Goal: Information Seeking & Learning: Check status

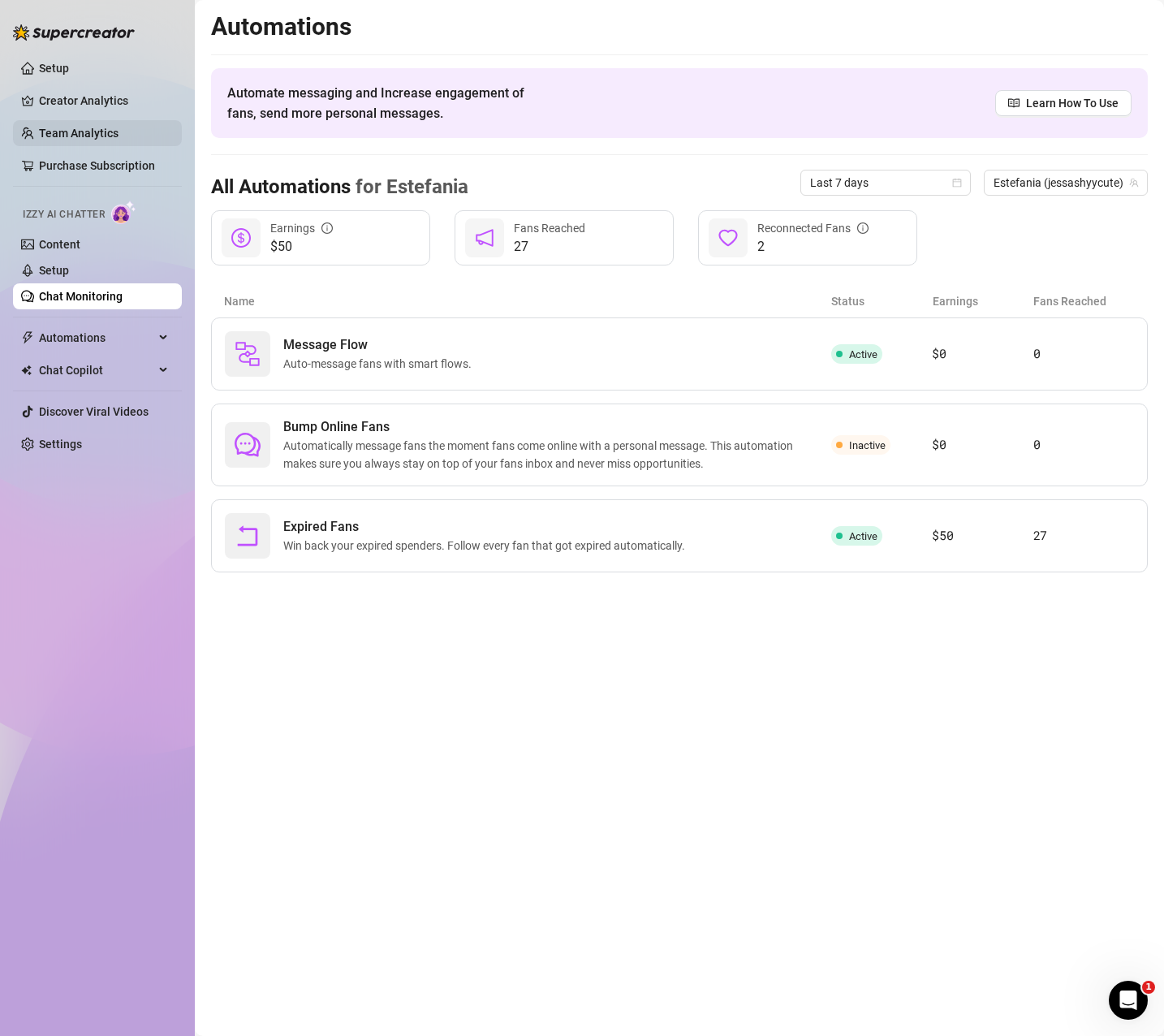
click at [111, 136] on link "Team Analytics" at bounding box center [78, 134] width 79 height 13
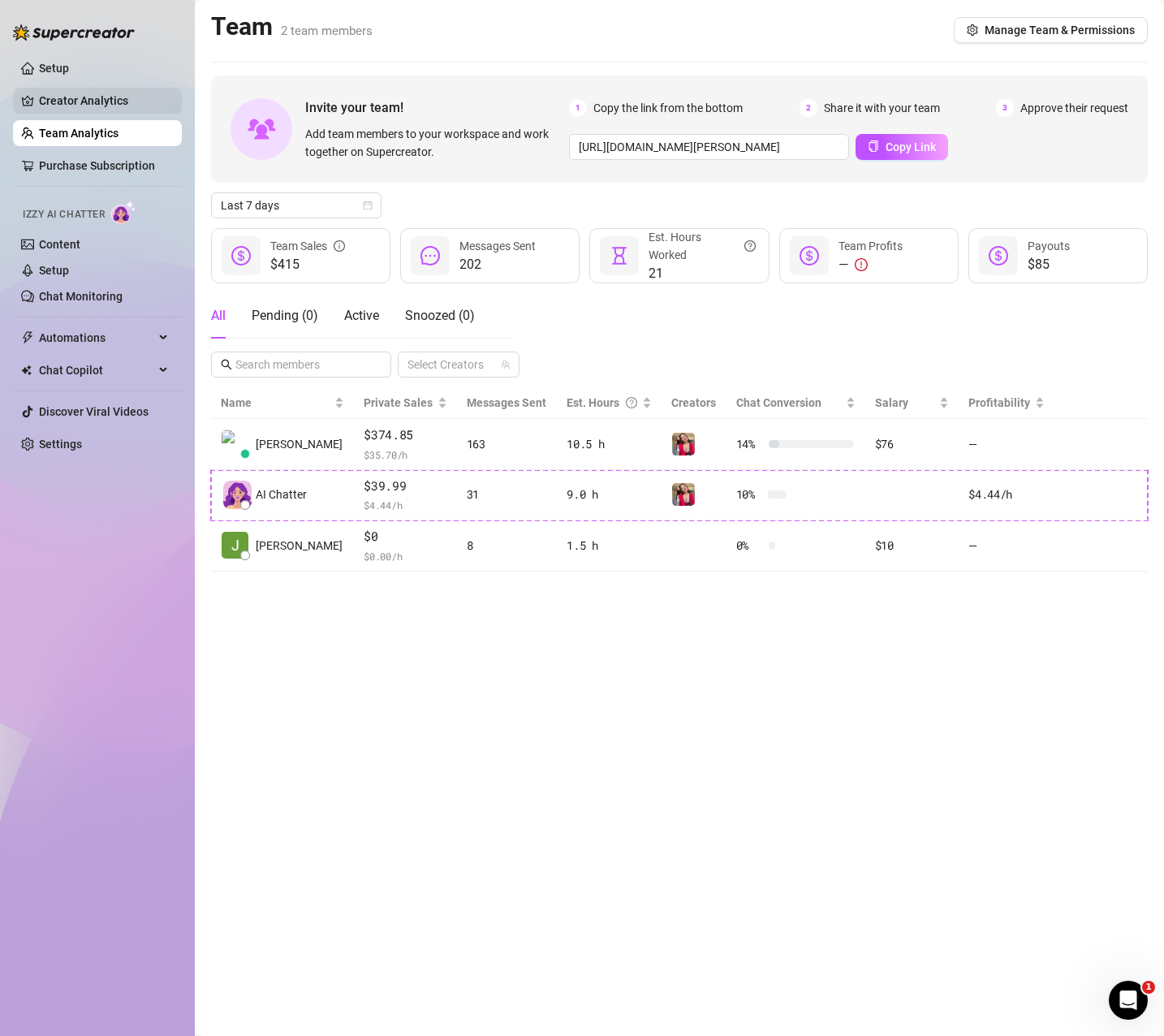
click at [92, 94] on link "Creator Analytics" at bounding box center [104, 100] width 130 height 26
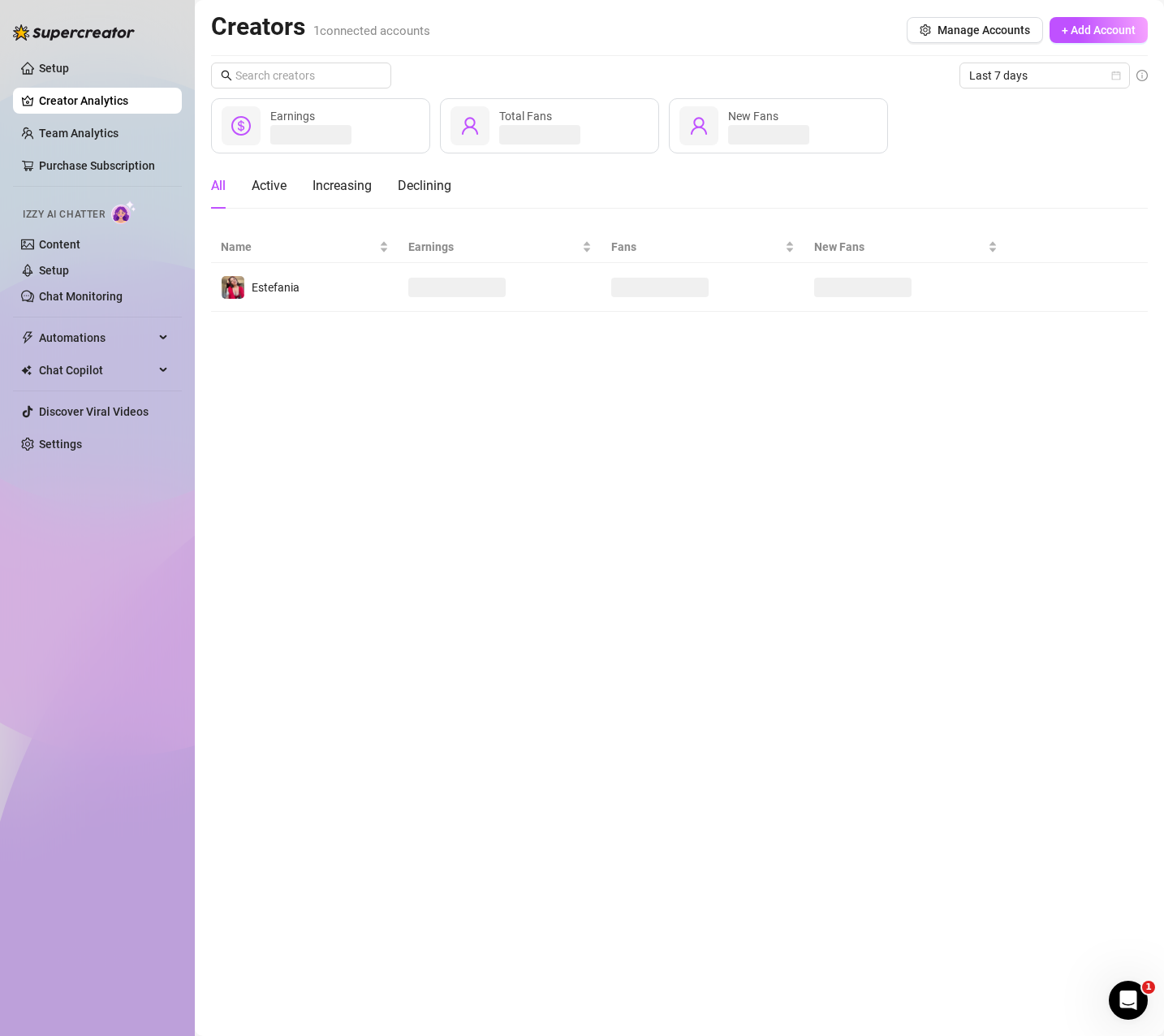
click at [767, 417] on main "Creators 1 connected accounts Manage Accounts + Add Account Last 7 days Earning…" at bounding box center [679, 518] width 970 height 1036
click at [1089, 78] on span "Last 7 days" at bounding box center [1045, 75] width 151 height 24
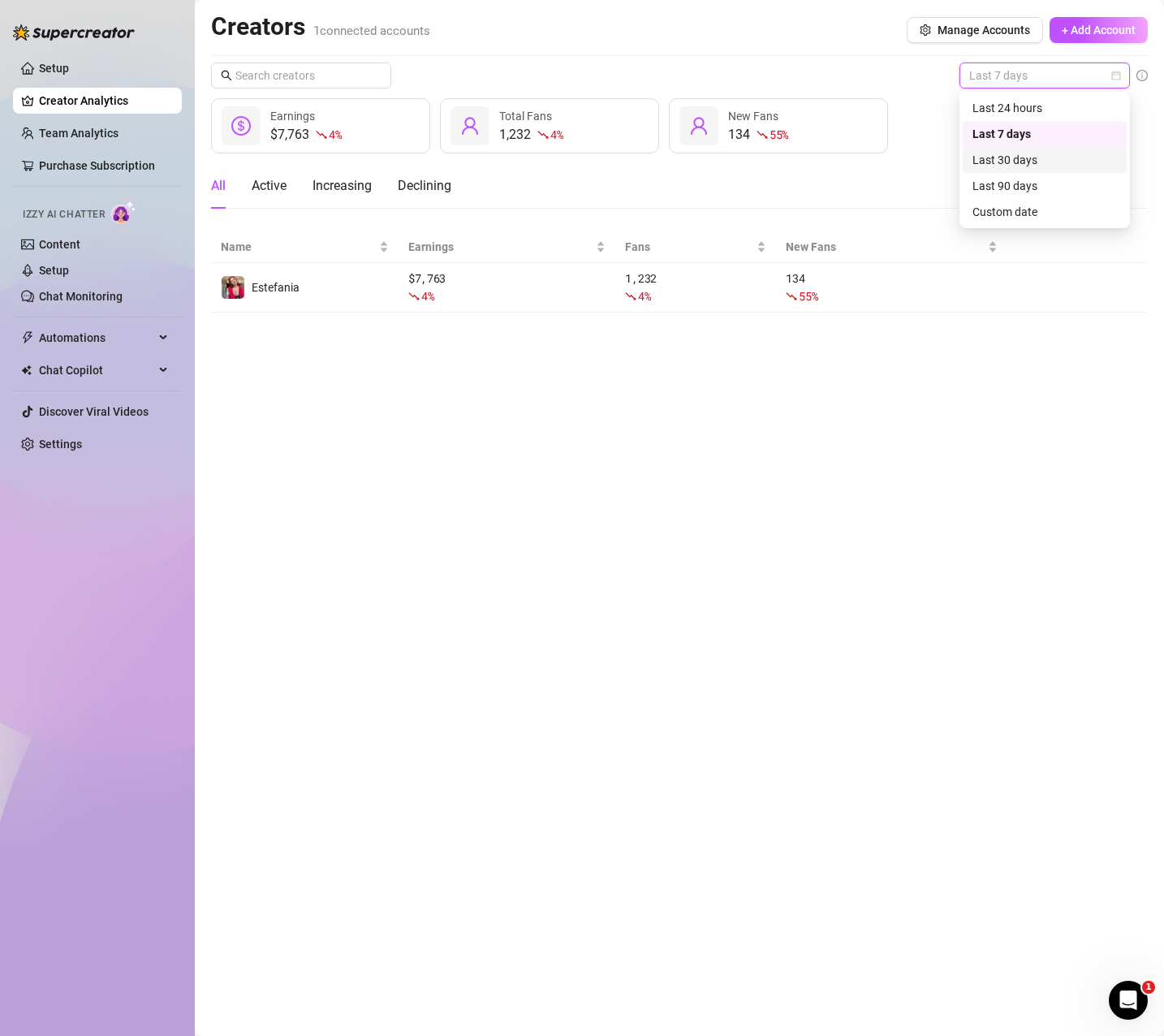
click at [1052, 167] on div "Last 30 days" at bounding box center [1045, 160] width 144 height 18
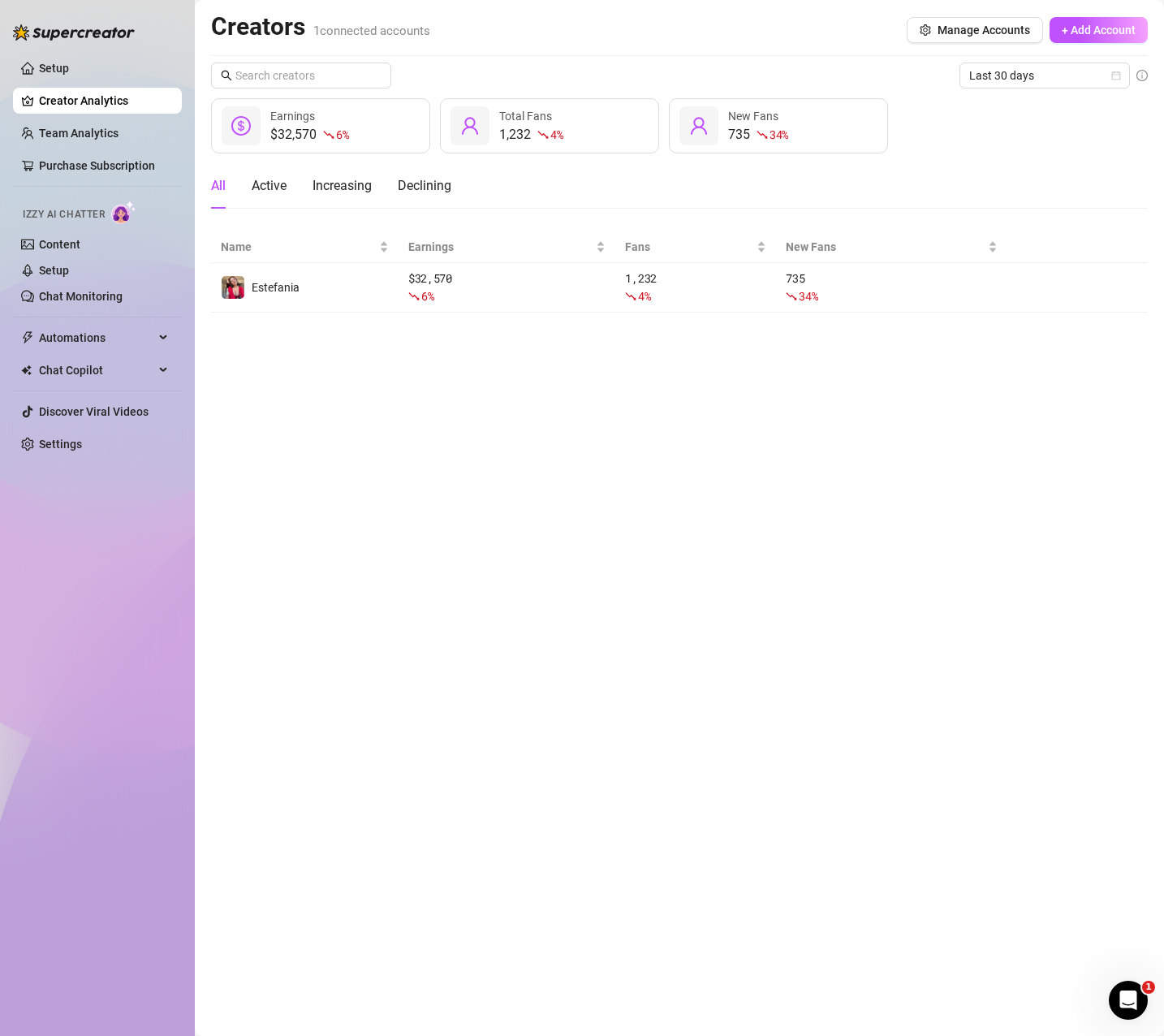
click at [538, 497] on main "Creators 1 connected accounts Manage Accounts + Add Account Last 30 days $32,57…" at bounding box center [679, 518] width 970 height 1036
click at [1040, 75] on span "Last 30 days" at bounding box center [1045, 75] width 151 height 24
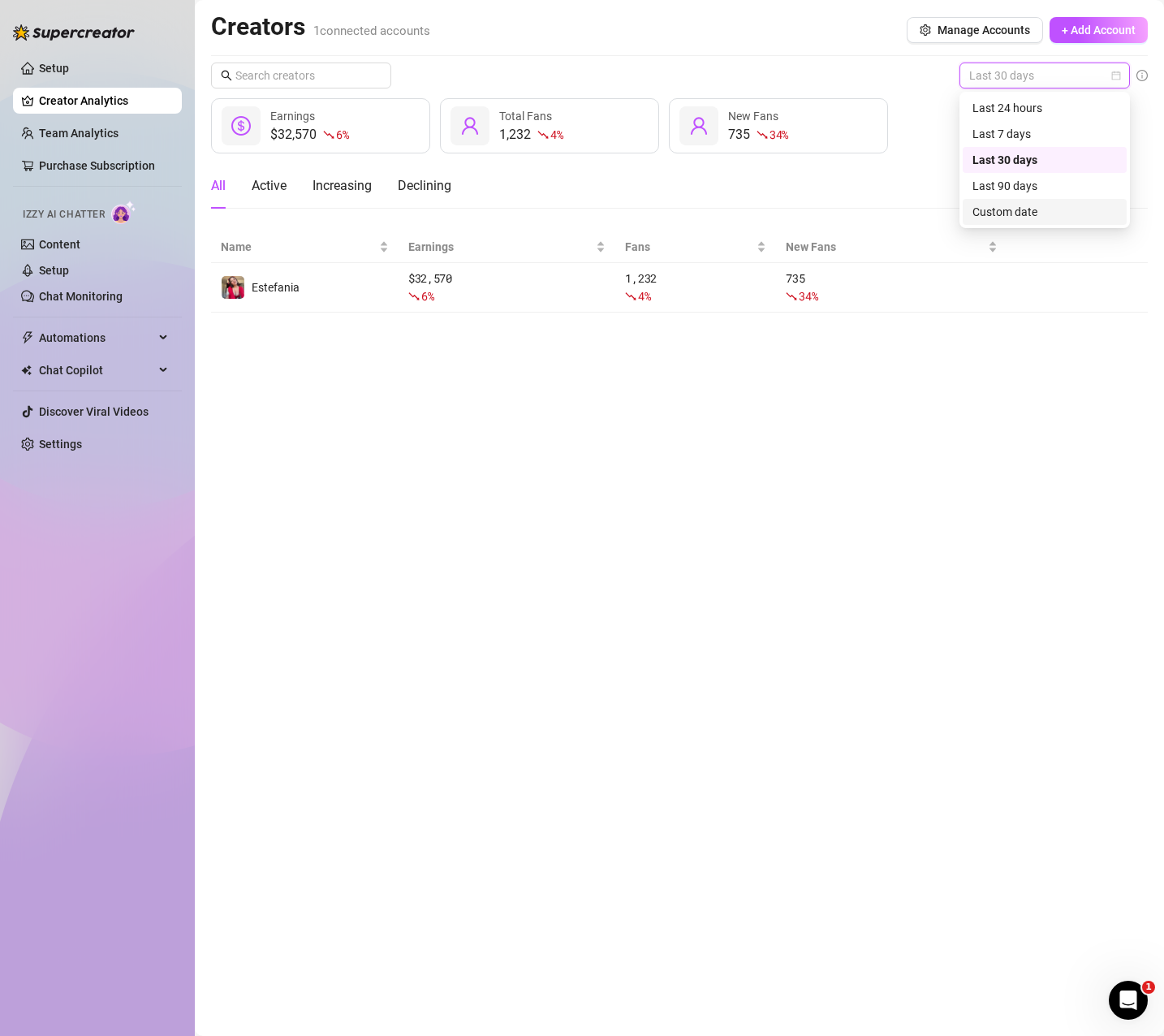
click at [654, 452] on main "Creators 1 connected accounts Manage Accounts + Add Account Last 30 days $32,57…" at bounding box center [679, 518] width 970 height 1036
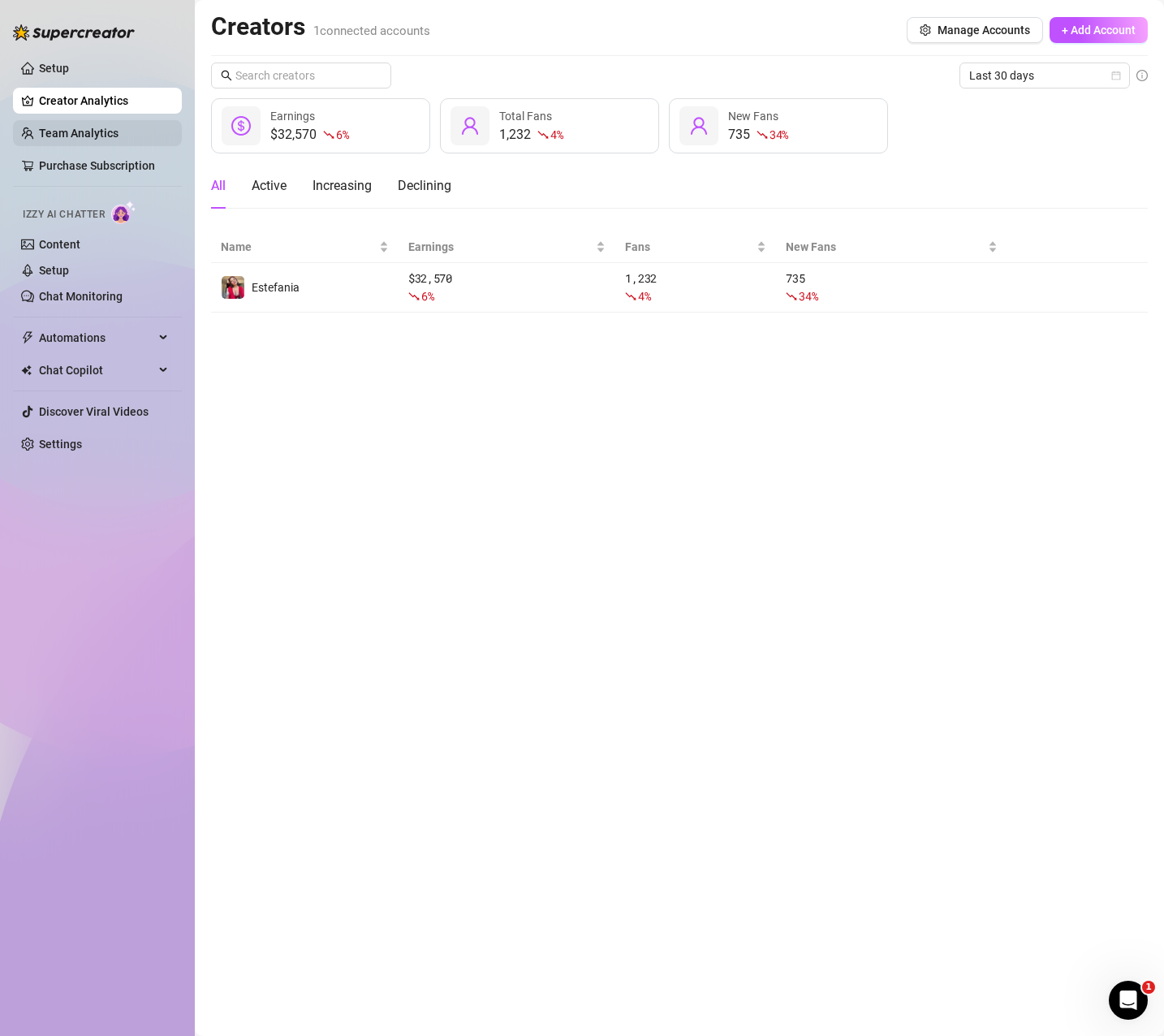
click at [103, 127] on link "Team Analytics" at bounding box center [78, 134] width 79 height 13
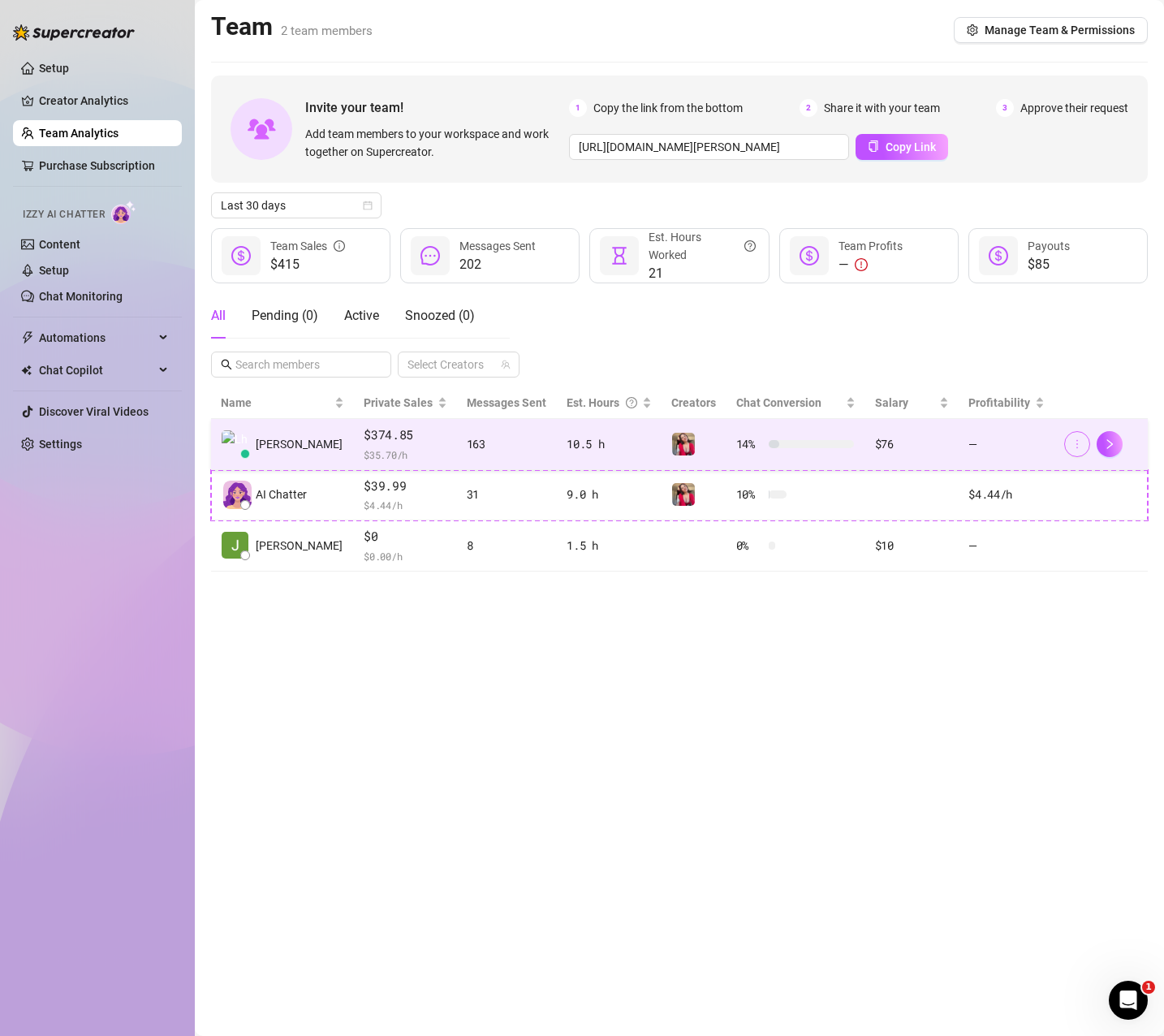
click at [1072, 445] on icon "more" at bounding box center [1078, 444] width 11 height 11
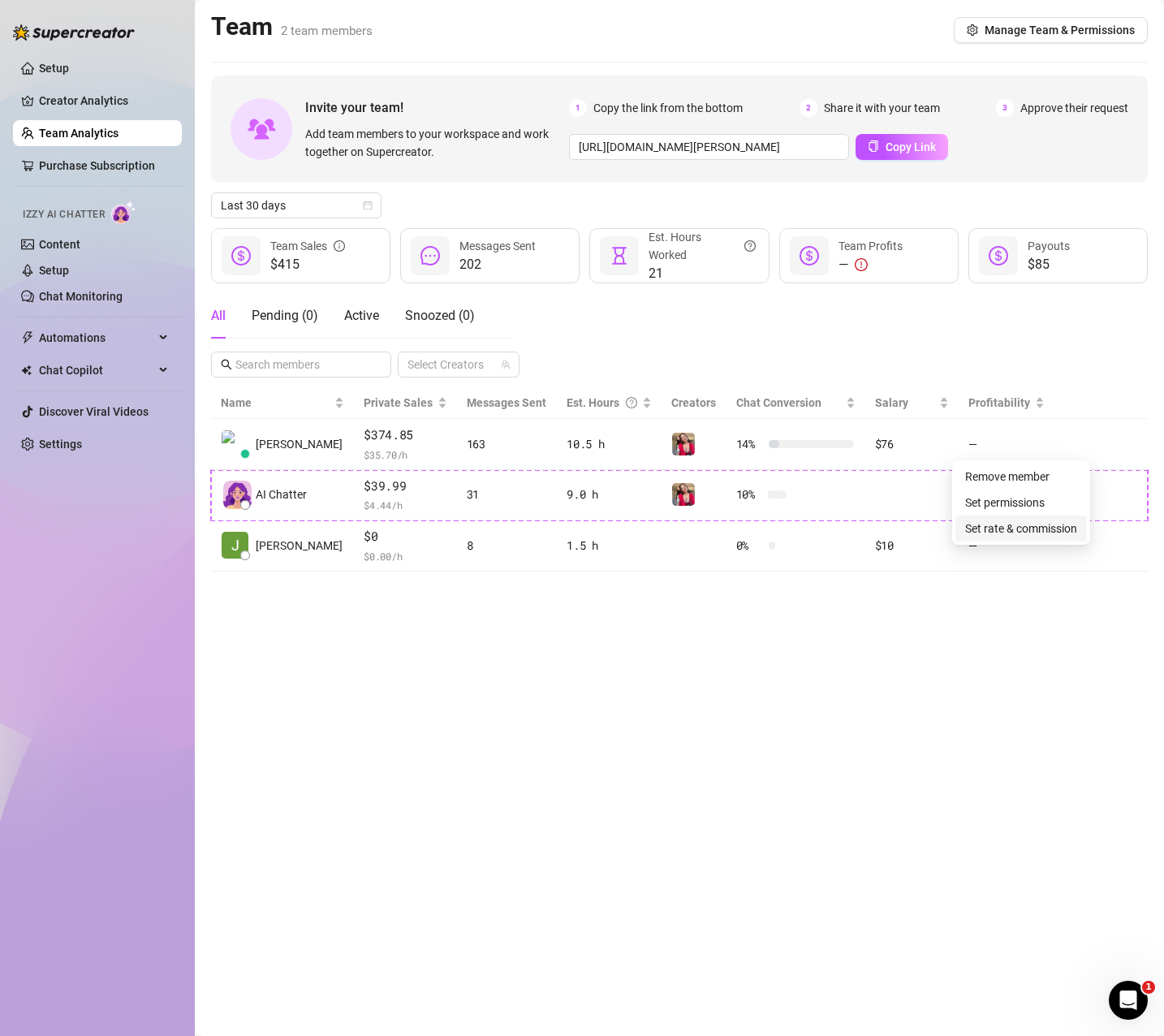
click at [1040, 531] on link "Set rate & commission" at bounding box center [1021, 529] width 112 height 13
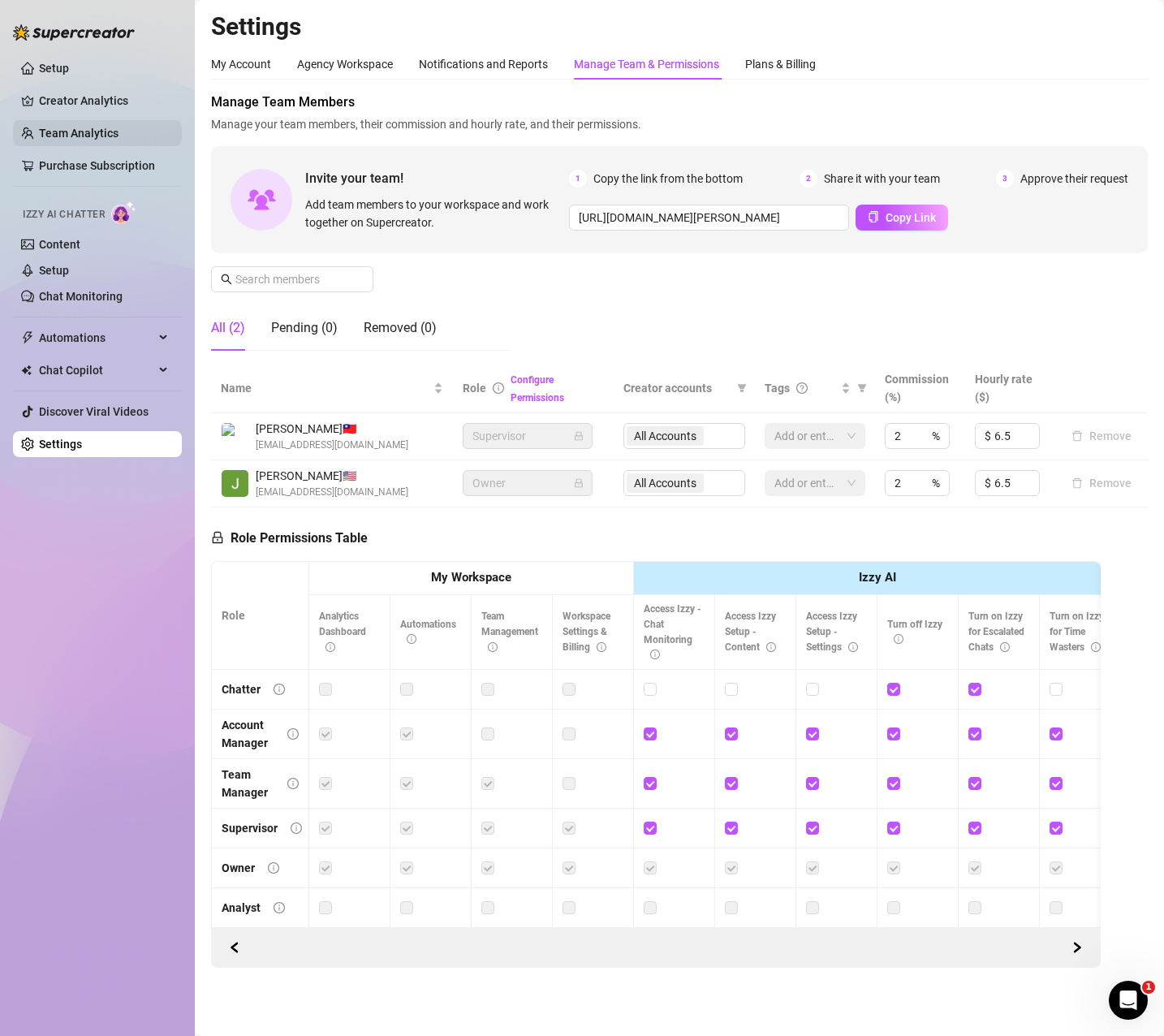
click at [72, 132] on link "Team Analytics" at bounding box center [78, 134] width 79 height 13
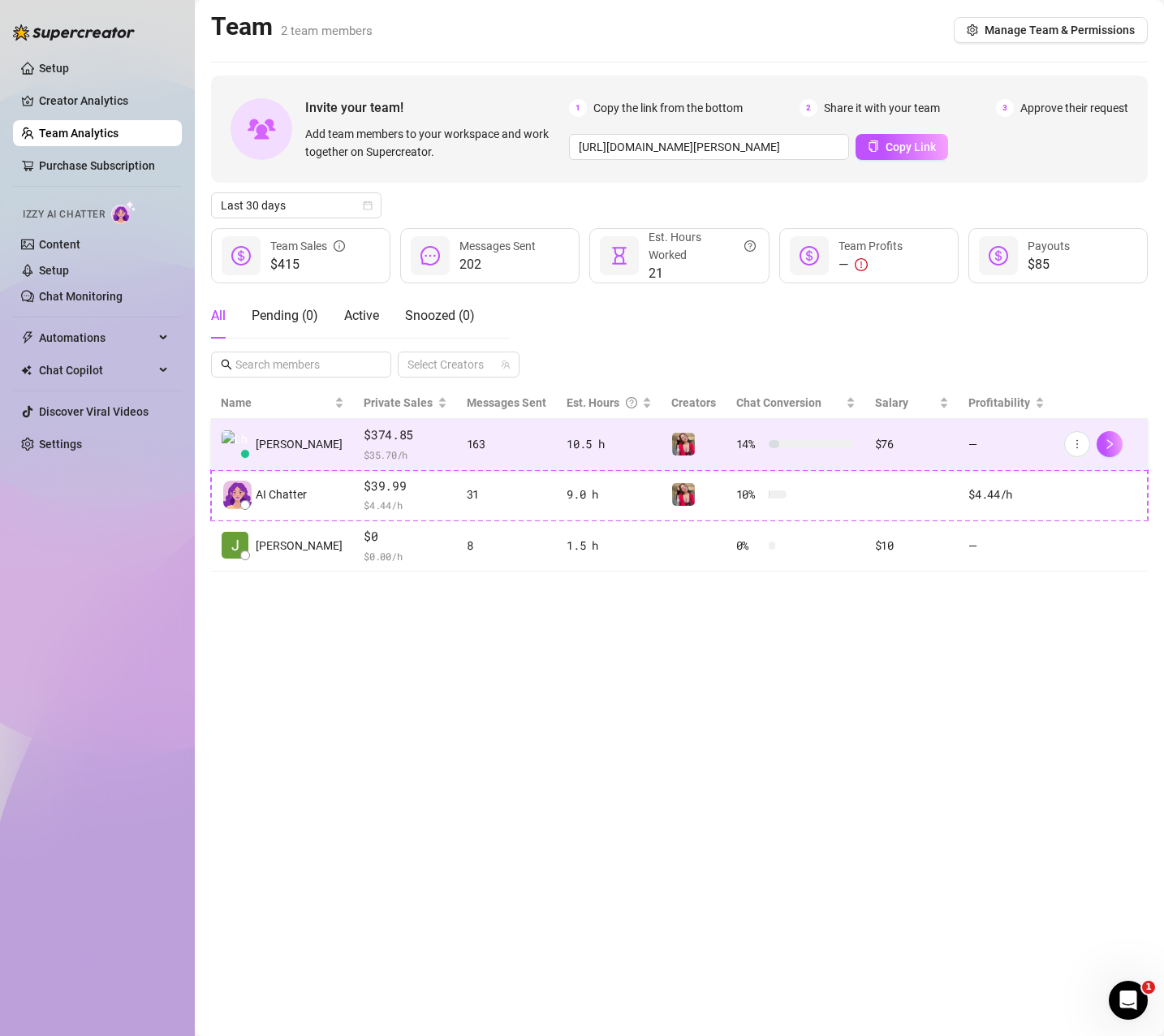
click at [975, 446] on td "—" at bounding box center [1005, 444] width 95 height 52
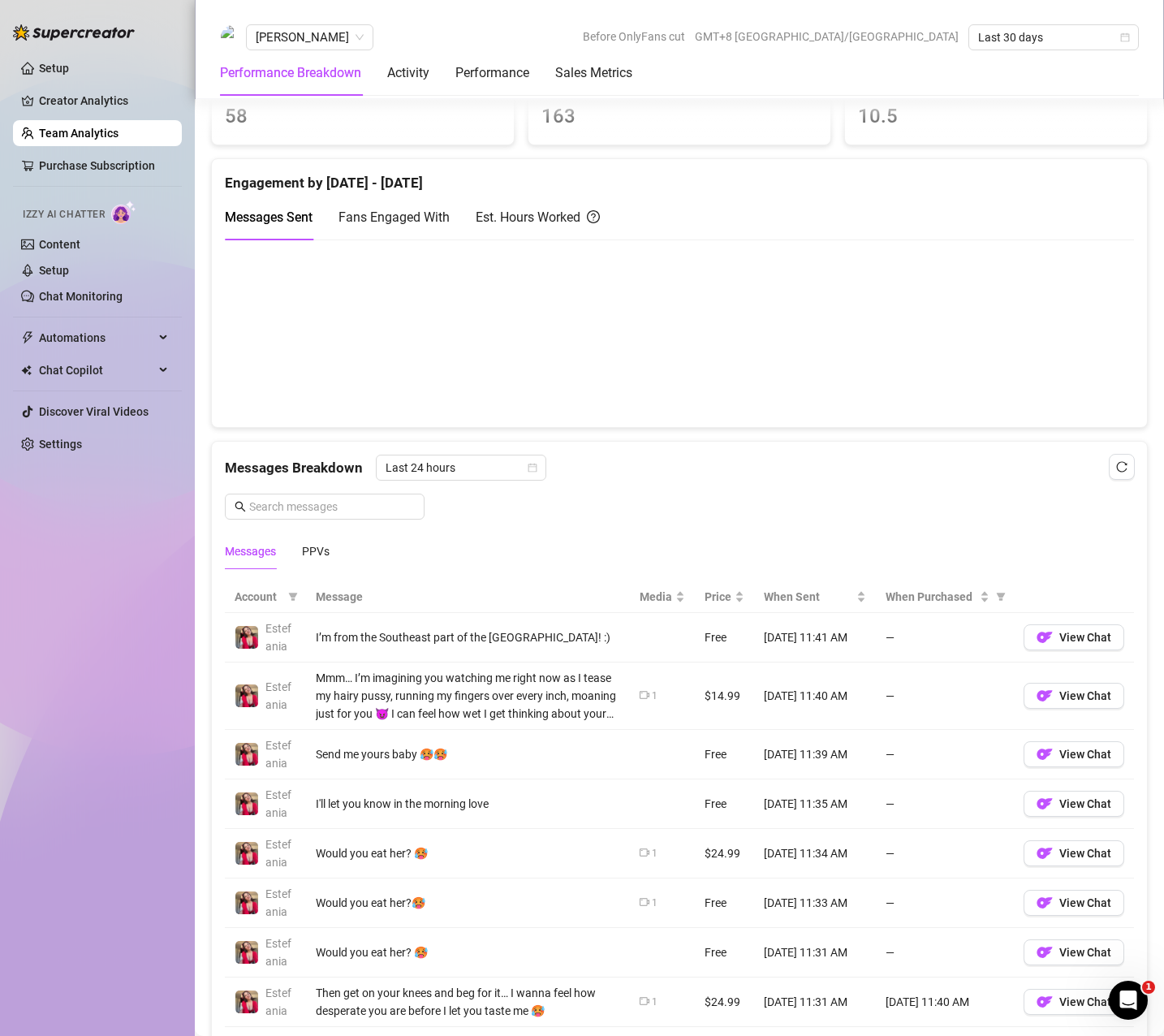
scroll to position [812, 0]
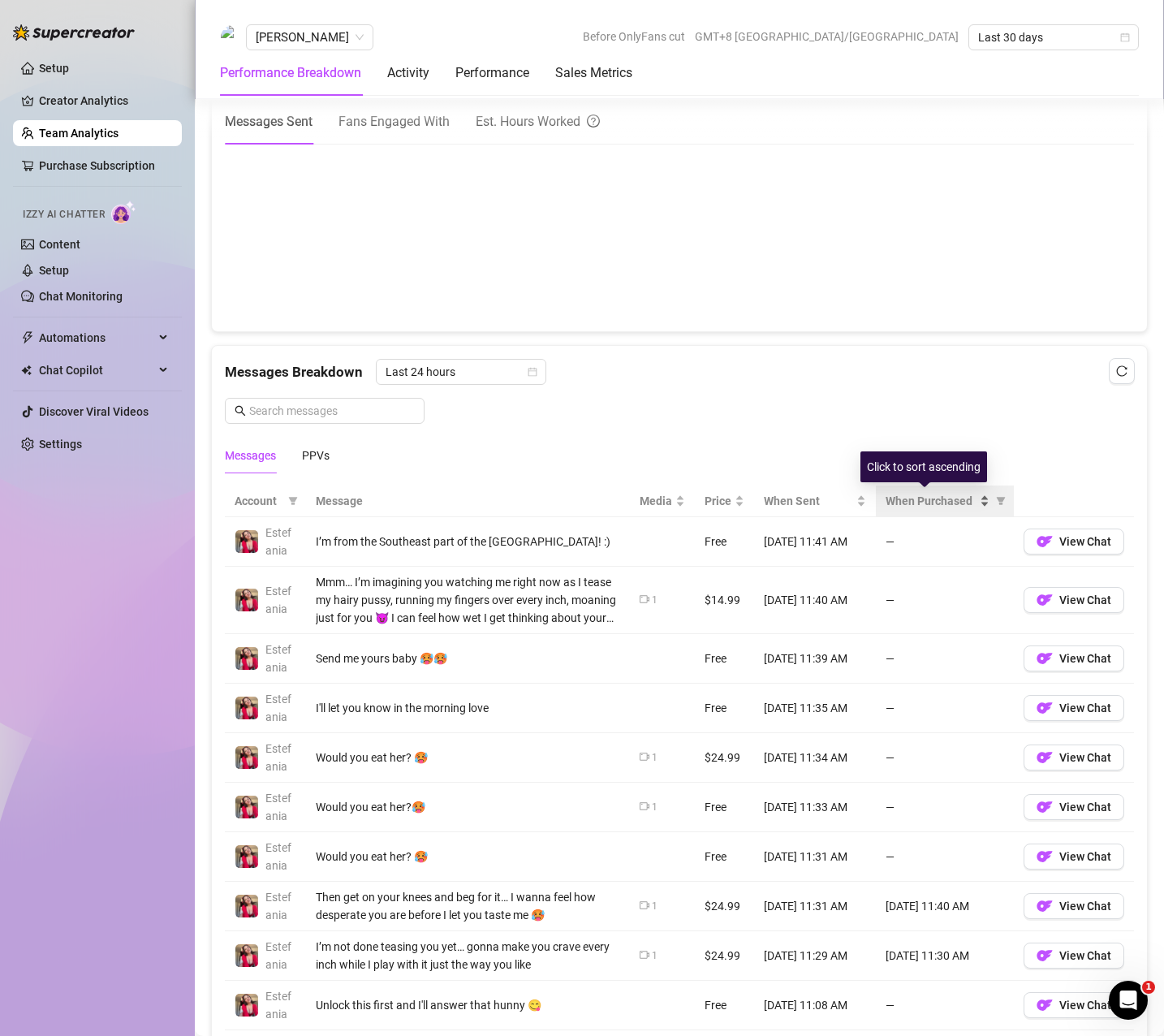
click at [905, 498] on span "When Purchased" at bounding box center [931, 501] width 91 height 18
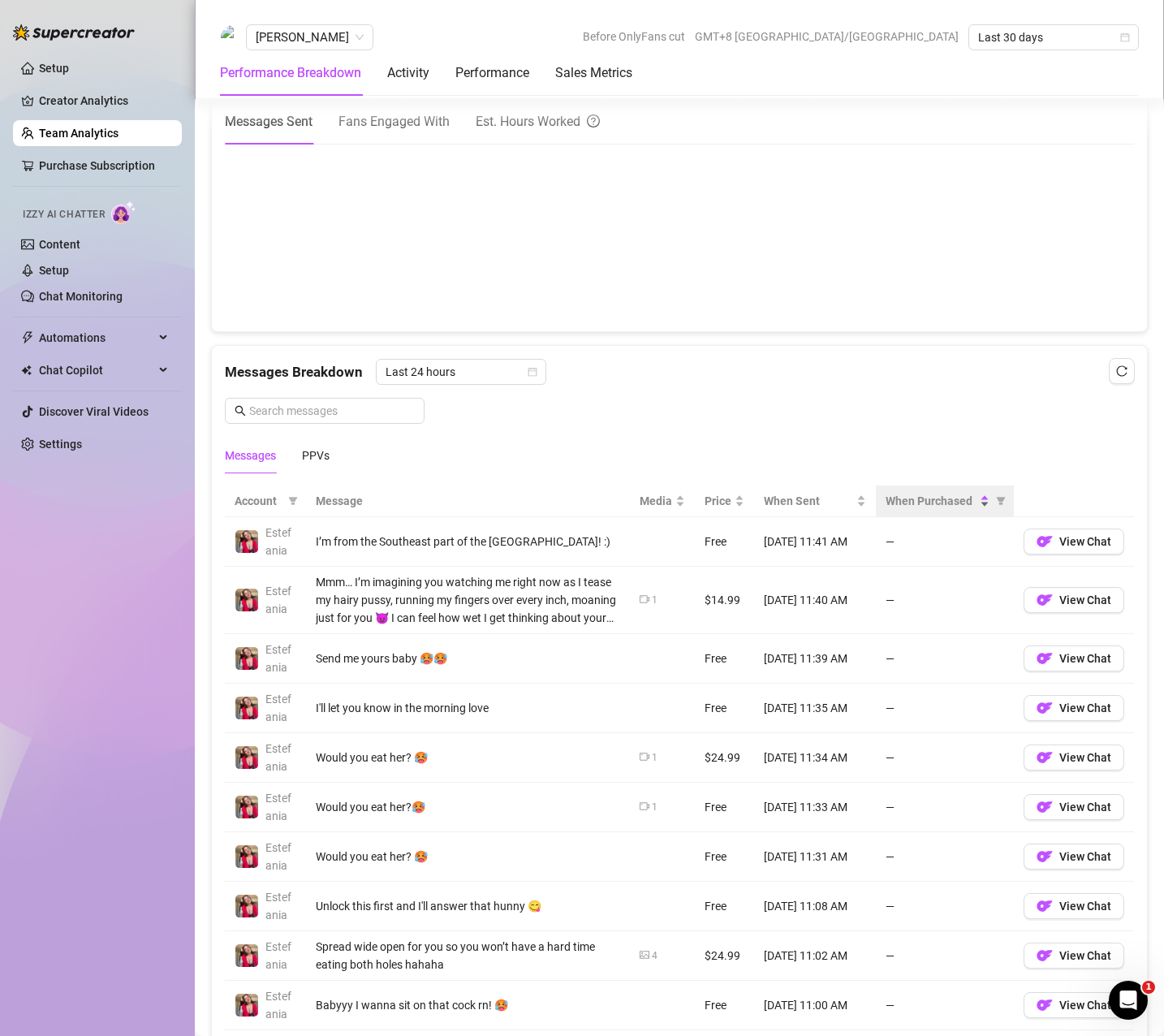
click at [926, 510] on span "When Purchased" at bounding box center [931, 501] width 91 height 18
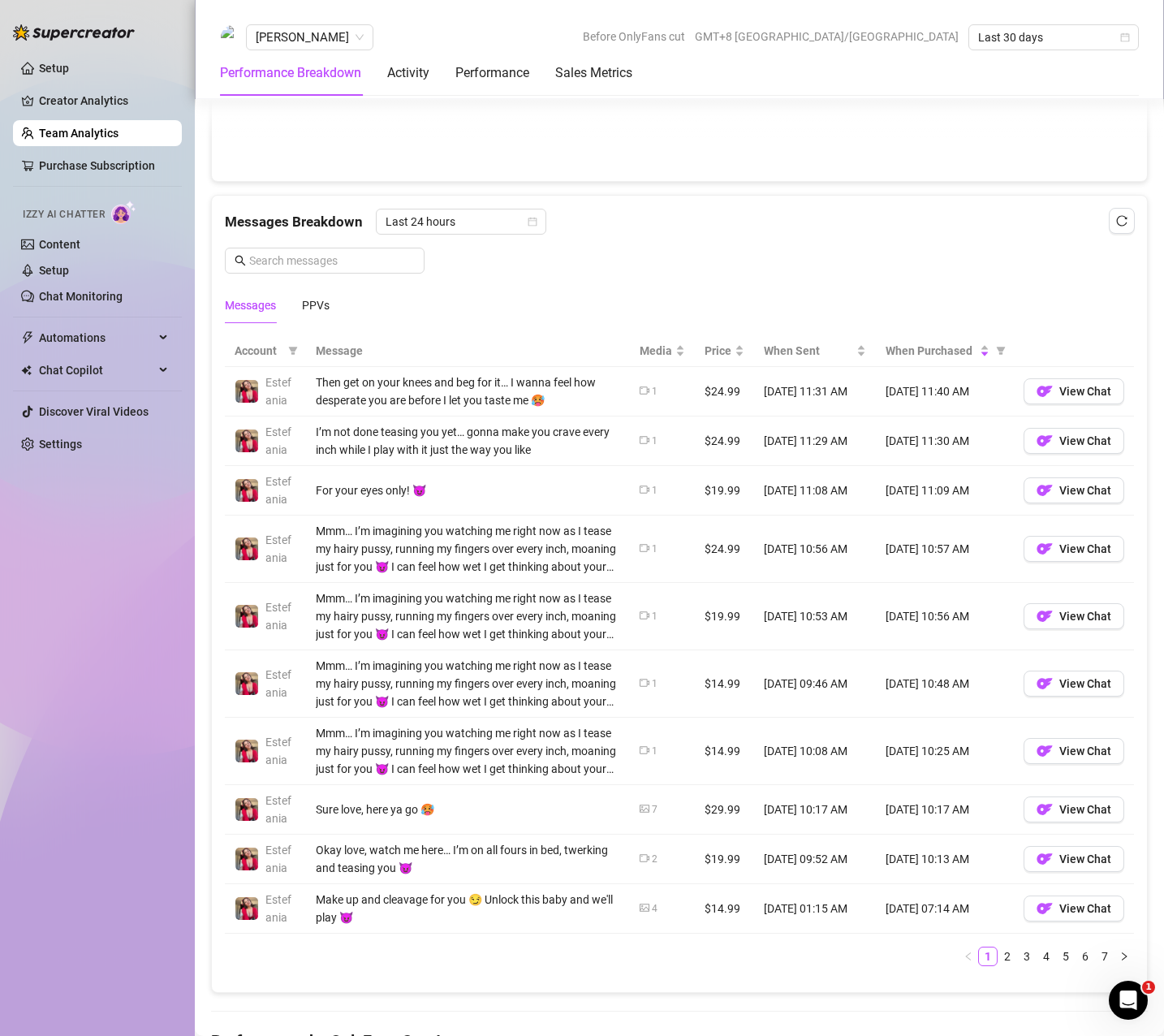
scroll to position [975, 0]
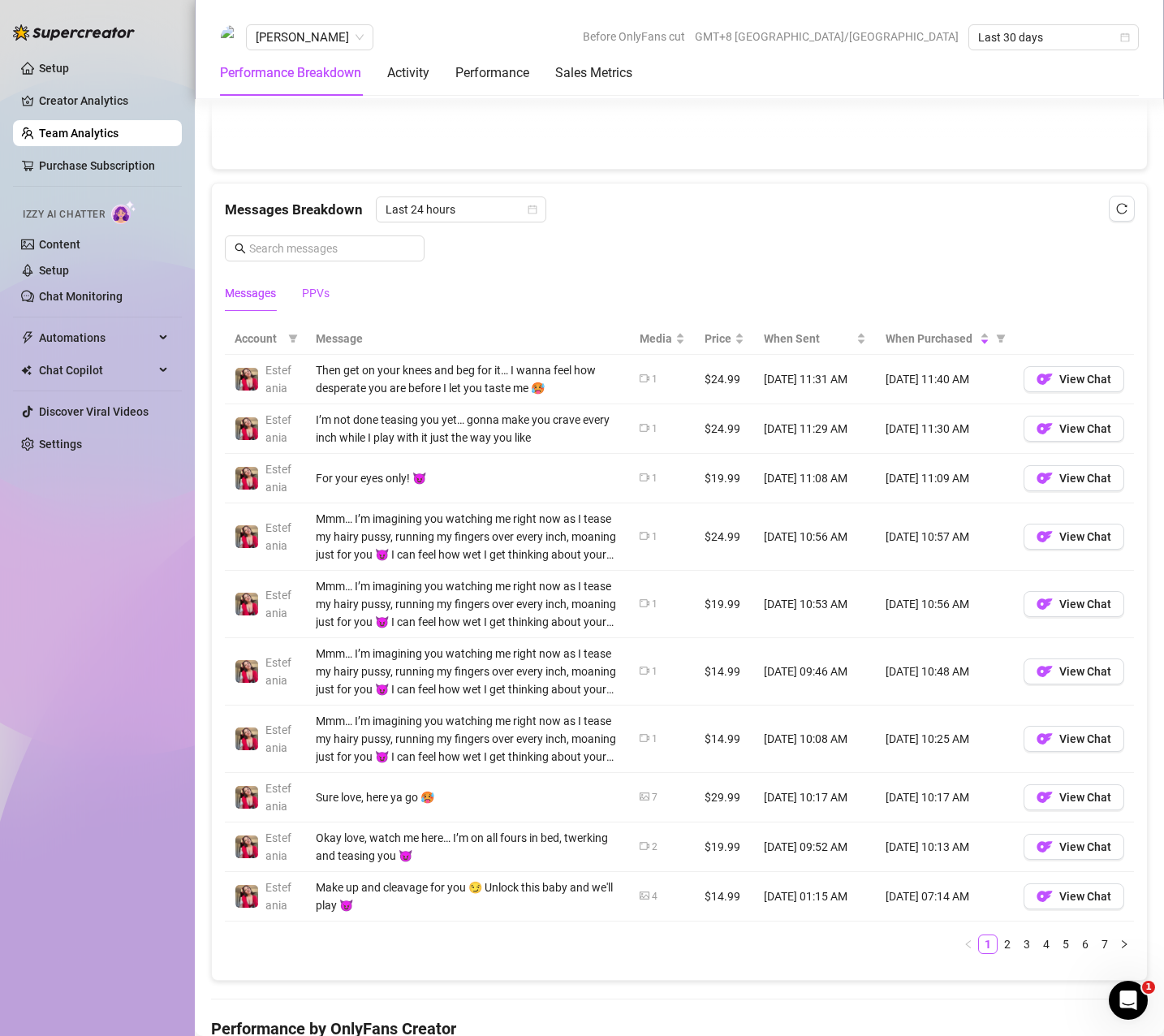
click at [323, 290] on div "PPVs" at bounding box center [315, 292] width 28 height 18
click at [313, 288] on div "PPVs" at bounding box center [315, 292] width 28 height 18
click at [1077, 947] on link "2" at bounding box center [1086, 944] width 18 height 18
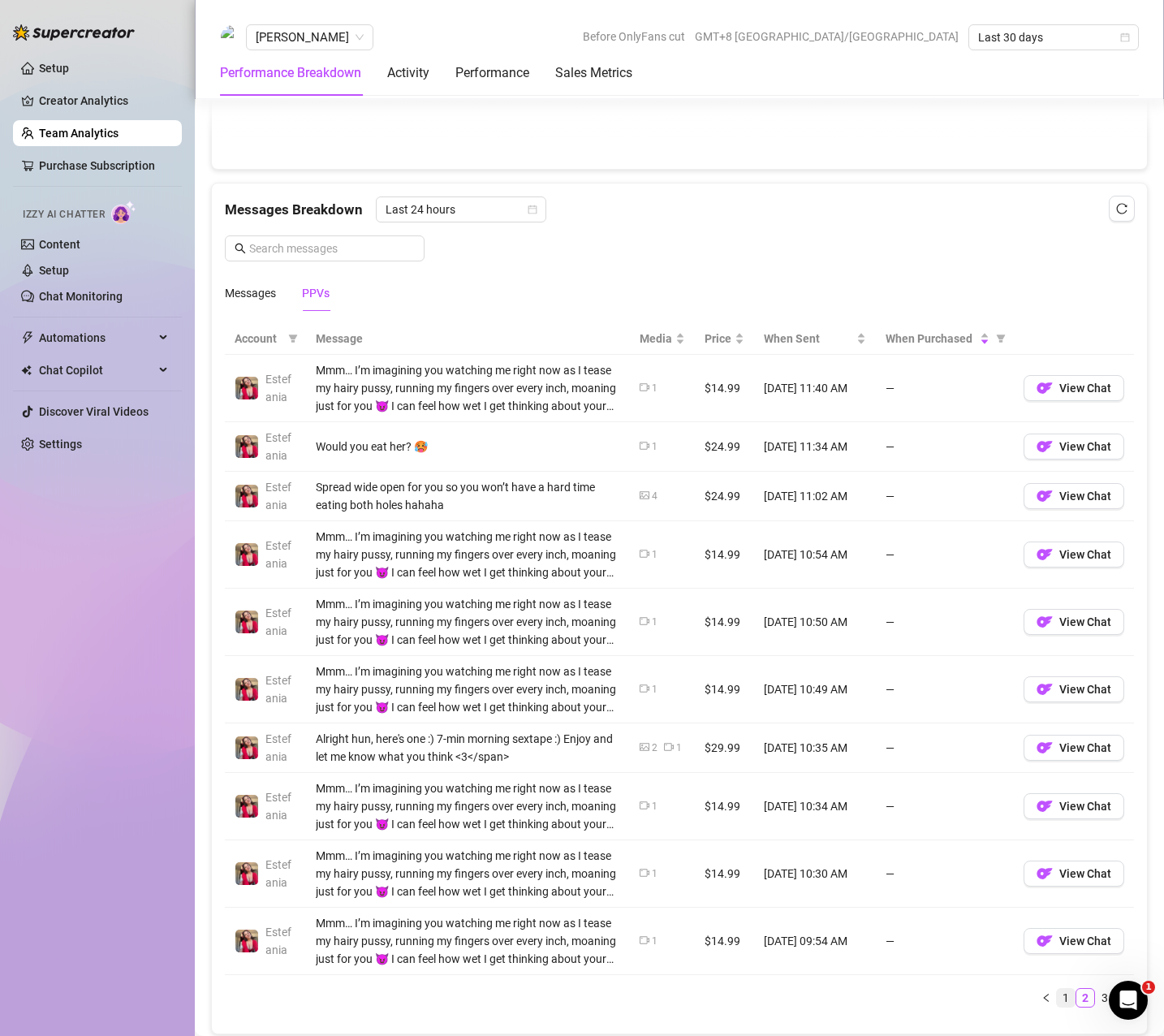
click at [1057, 999] on link "1" at bounding box center [1066, 998] width 18 height 18
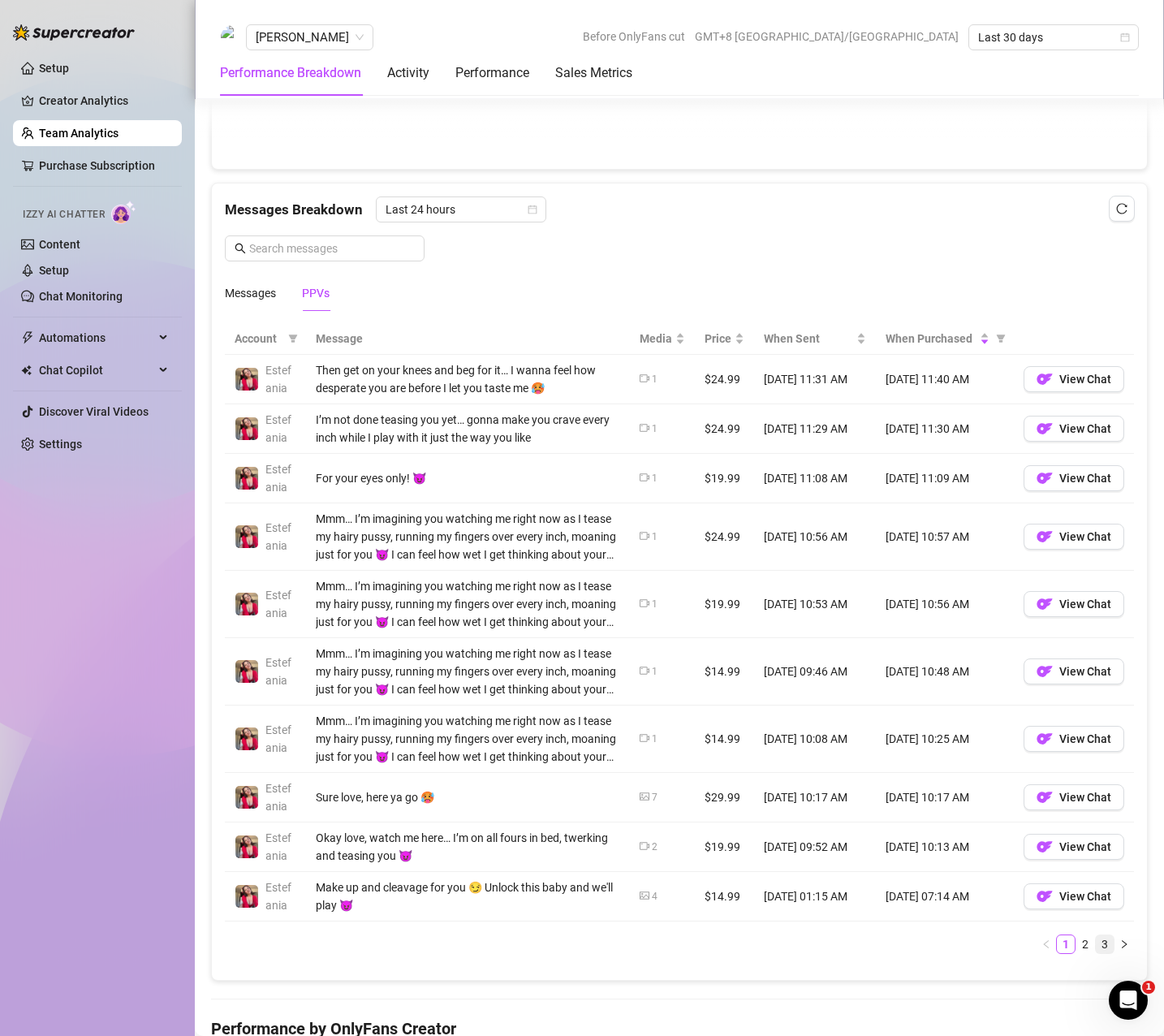
click at [1096, 941] on link "3" at bounding box center [1105, 944] width 18 height 18
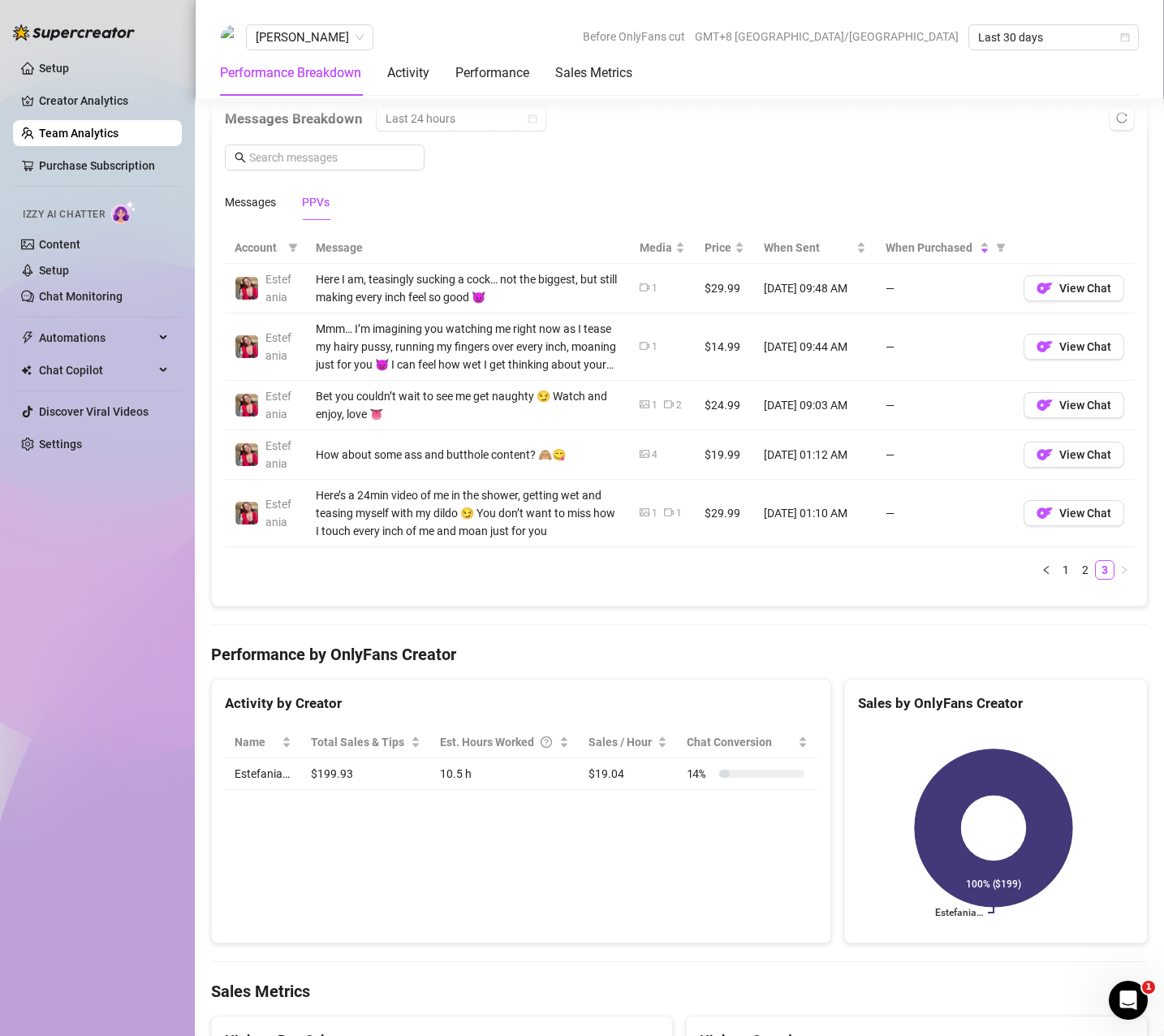
scroll to position [875, 0]
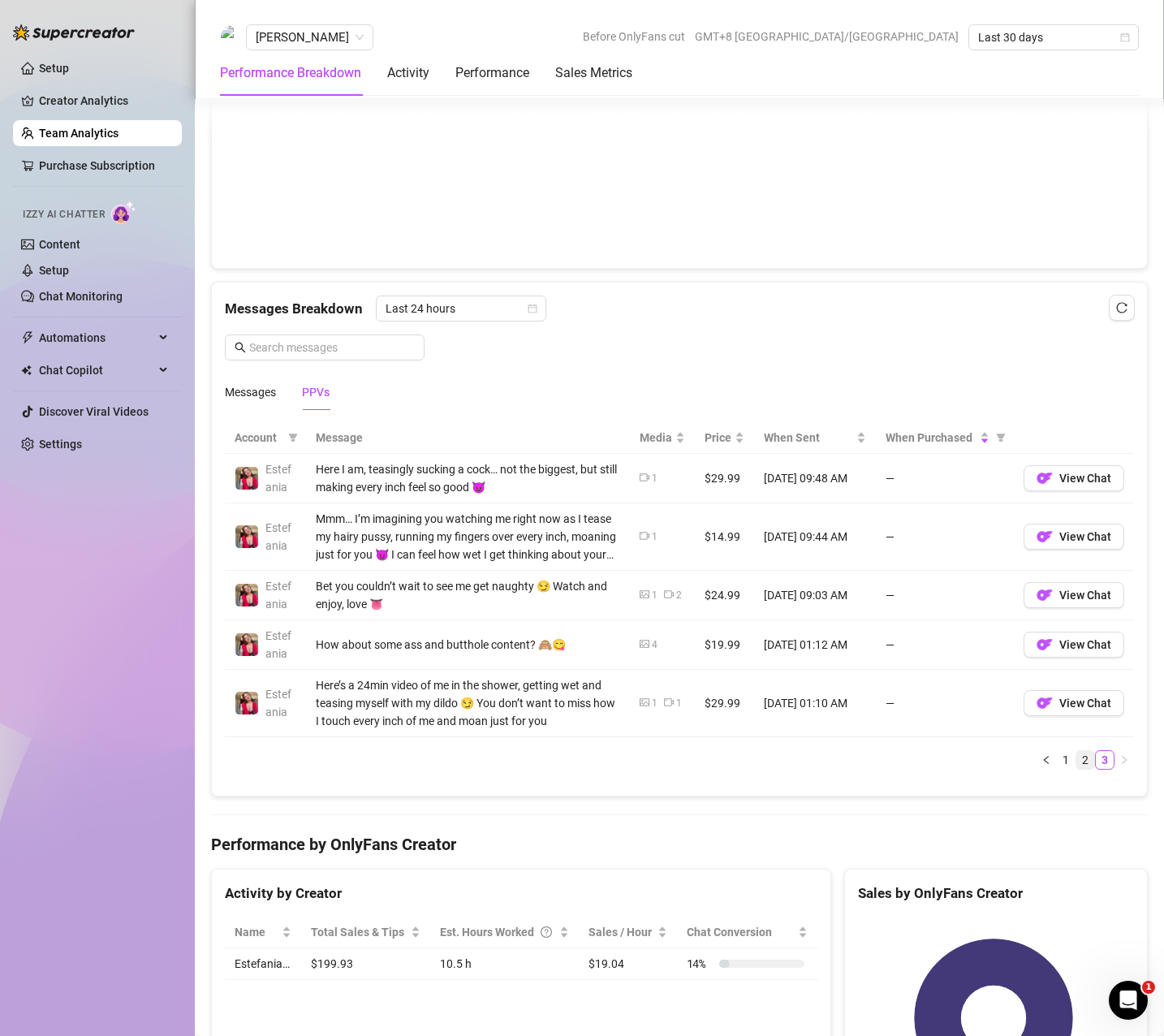
click at [1077, 759] on link "2" at bounding box center [1086, 760] width 18 height 18
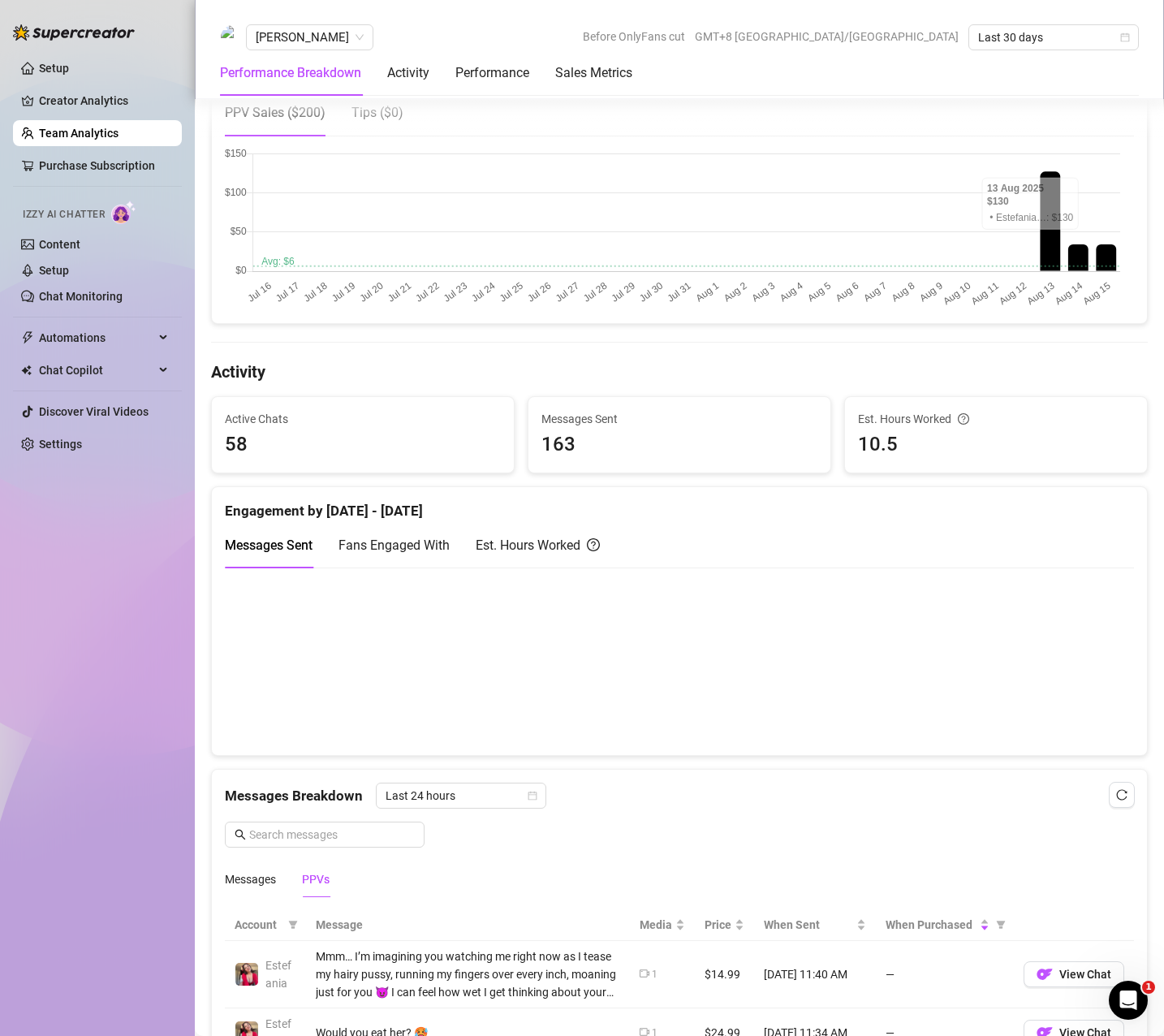
scroll to position [0, 0]
